Goal: Task Accomplishment & Management: Manage account settings

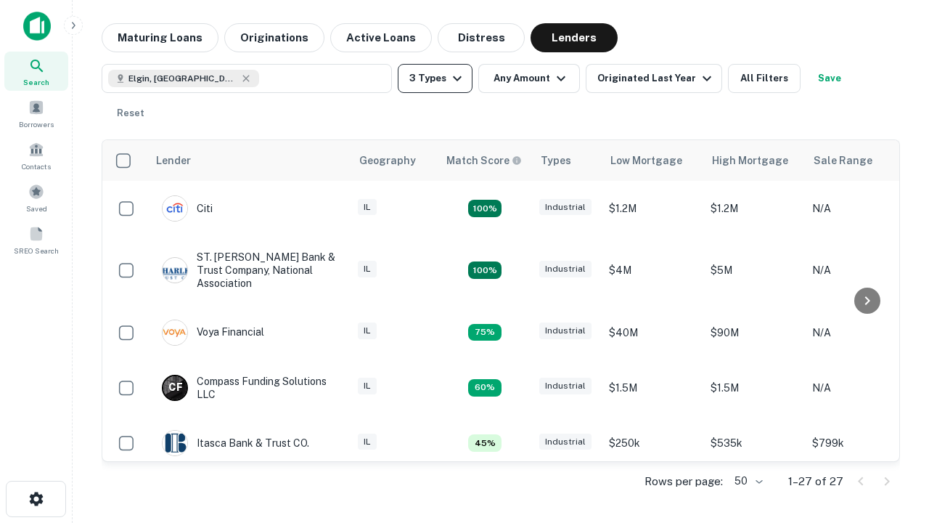
click at [435, 78] on button "3 Types" at bounding box center [435, 78] width 75 height 29
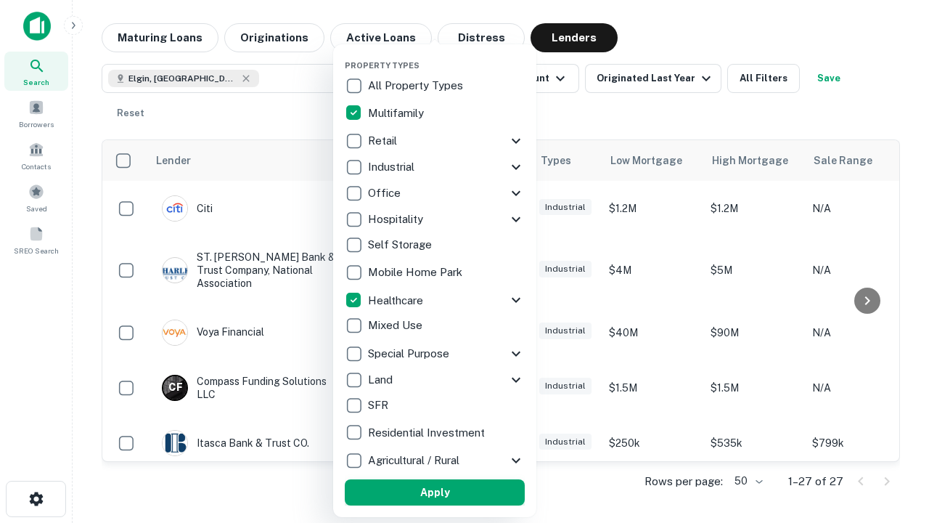
click at [435, 492] on button "Apply" at bounding box center [435, 492] width 180 height 26
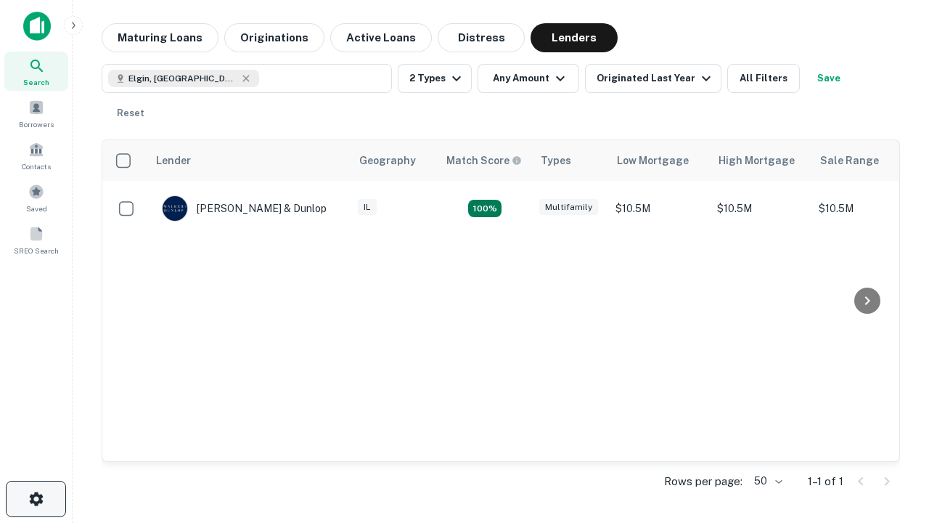
click at [36, 499] on icon "button" at bounding box center [36, 498] width 17 height 17
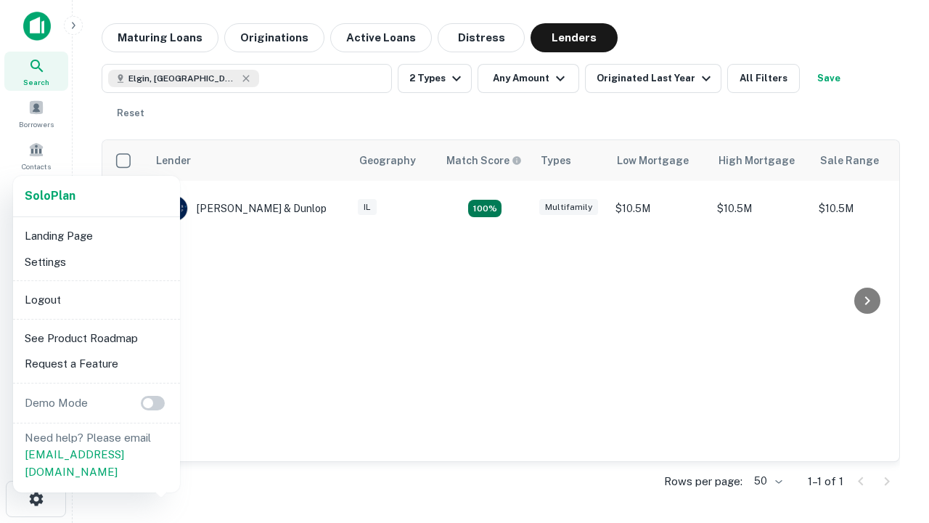
click at [96, 299] on li "Logout" at bounding box center [96, 300] width 155 height 26
